Goal: Task Accomplishment & Management: Manage account settings

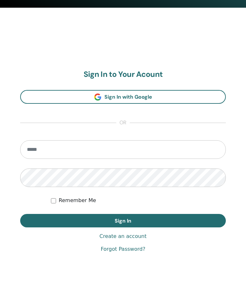
click at [112, 150] on input "email" at bounding box center [122, 149] width 205 height 19
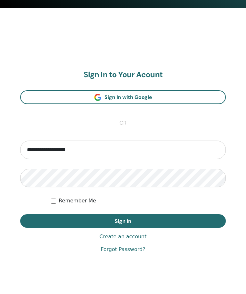
type input "**********"
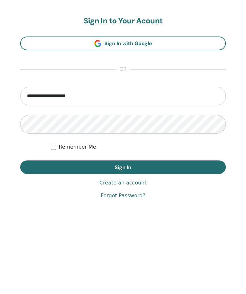
click at [172, 214] on button "Sign In" at bounding box center [122, 220] width 205 height 13
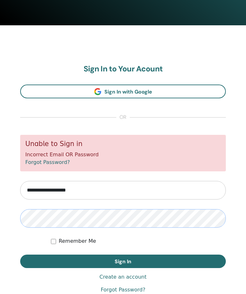
scroll to position [312, 0]
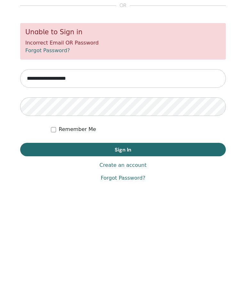
click at [170, 224] on button "Sign In" at bounding box center [122, 230] width 205 height 13
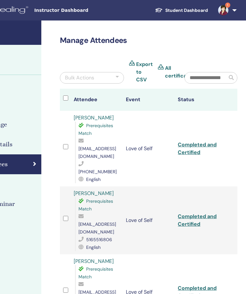
scroll to position [0, 138]
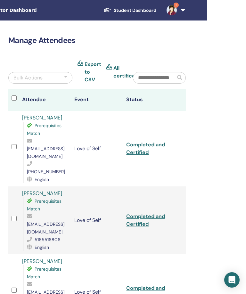
click at [177, 10] on img at bounding box center [171, 10] width 10 height 10
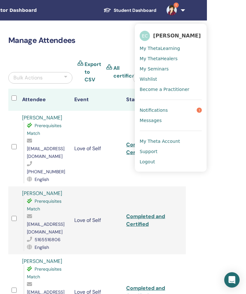
click at [181, 111] on link "Notifications 1" at bounding box center [171, 110] width 62 height 10
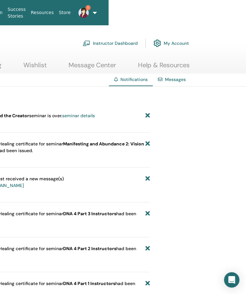
scroll to position [0, 138]
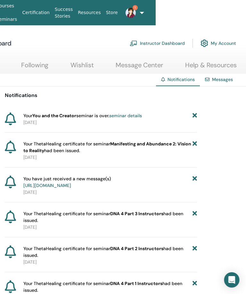
click at [195, 115] on icon at bounding box center [195, 115] width 4 height 7
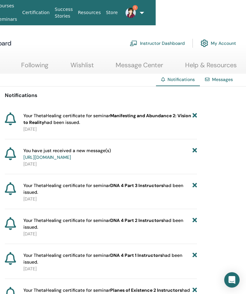
click at [142, 9] on ul "About Courses & Seminars Certification Success Stories Resources Store 1 EC Ell…" at bounding box center [56, 12] width 200 height 25
click at [136, 6] on span "1" at bounding box center [134, 7] width 5 height 5
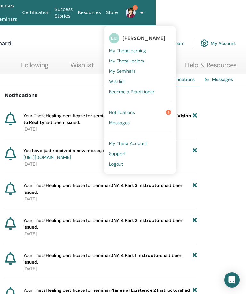
click at [123, 165] on link "Logout" at bounding box center [140, 164] width 62 height 10
